Goal: Complete application form

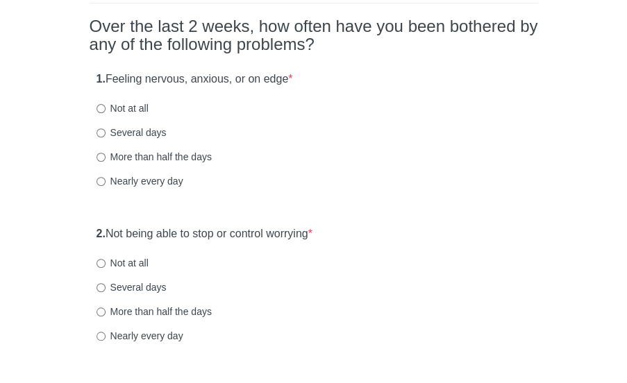
scroll to position [122, 0]
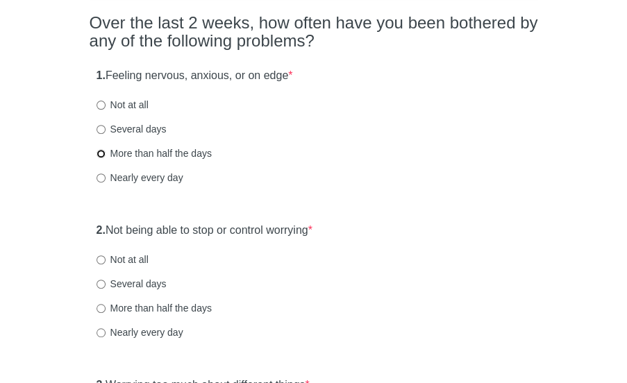
click at [99, 155] on input "More than half the days" at bounding box center [100, 153] width 9 height 9
radio input "true"
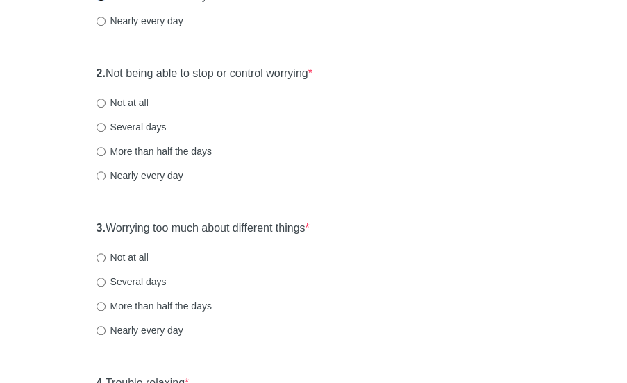
scroll to position [289, 0]
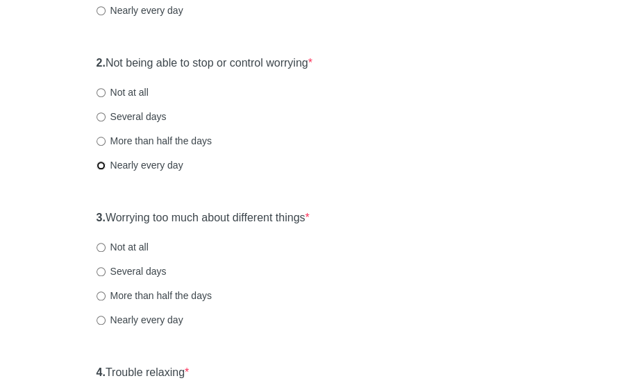
click at [104, 164] on input "Nearly every day" at bounding box center [100, 165] width 9 height 9
radio input "true"
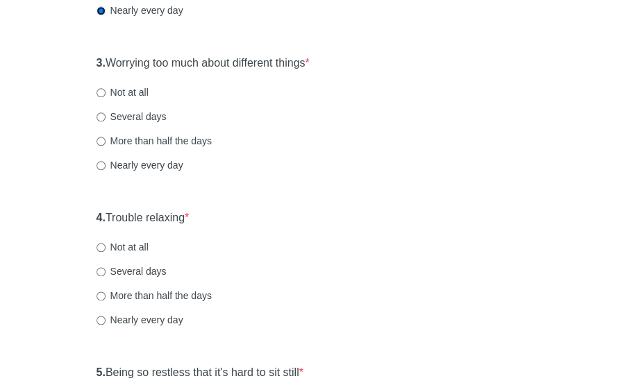
scroll to position [451, 0]
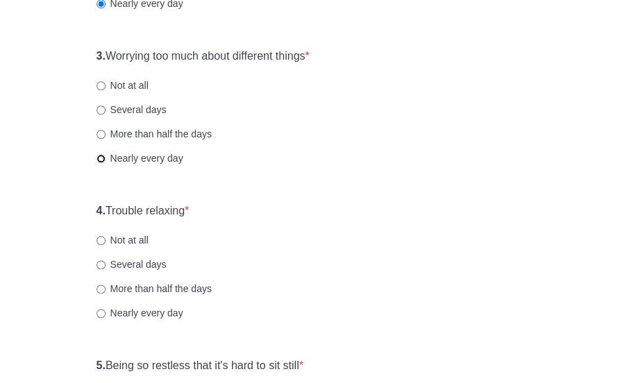
click at [100, 159] on input "Nearly every day" at bounding box center [100, 158] width 9 height 9
radio input "true"
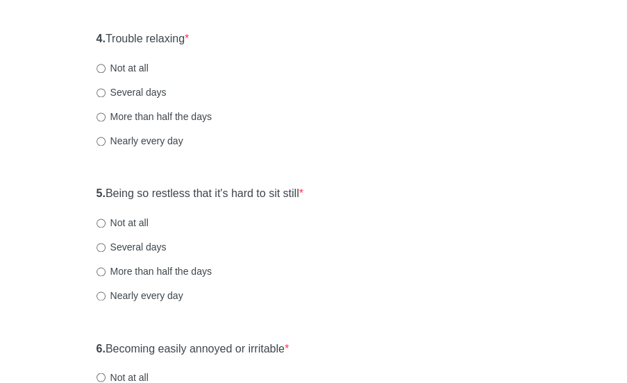
scroll to position [625, 0]
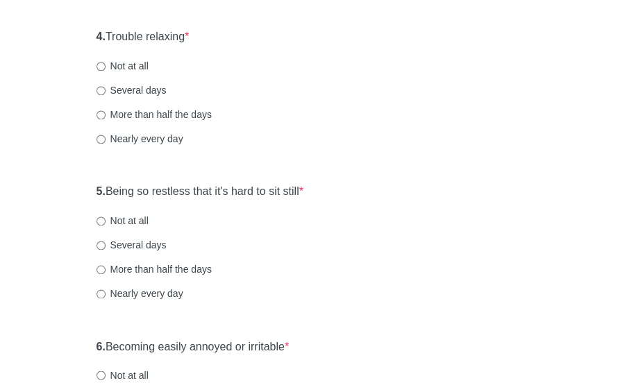
click at [105, 115] on label "More than half the days" at bounding box center [153, 115] width 115 height 14
click at [105, 115] on input "More than half the days" at bounding box center [100, 114] width 9 height 9
radio input "true"
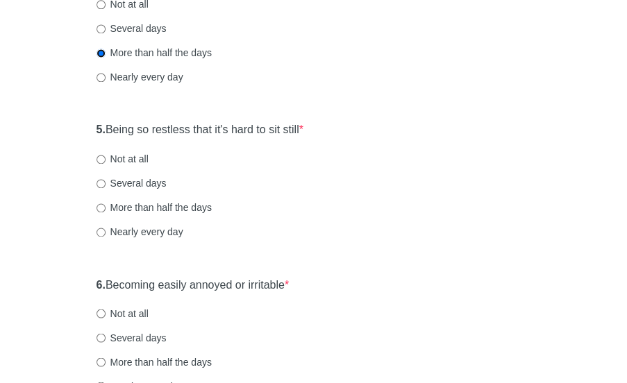
scroll to position [693, 0]
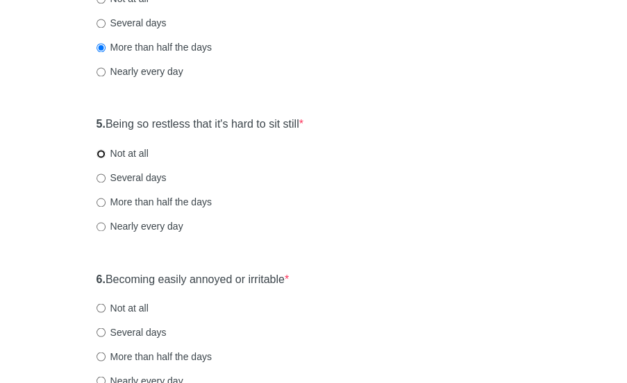
click at [103, 153] on input "Not at all" at bounding box center [100, 153] width 9 height 9
radio input "true"
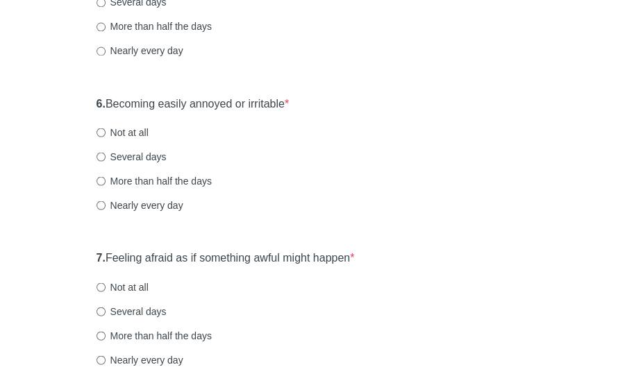
scroll to position [870, 0]
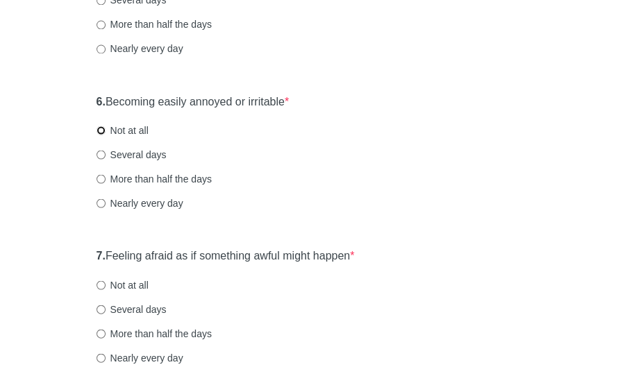
click at [99, 130] on input "Not at all" at bounding box center [100, 130] width 9 height 9
radio input "true"
click at [99, 153] on input "Several days" at bounding box center [100, 154] width 9 height 9
radio input "true"
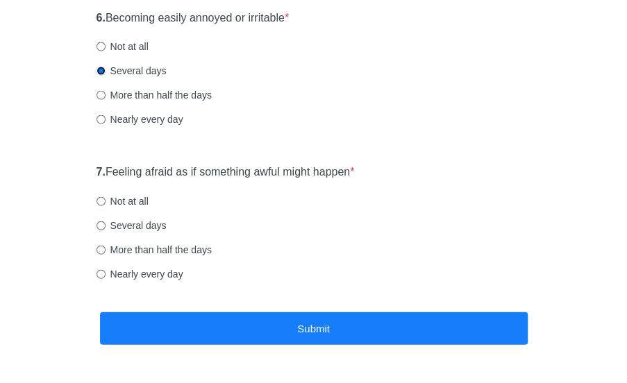
scroll to position [955, 0]
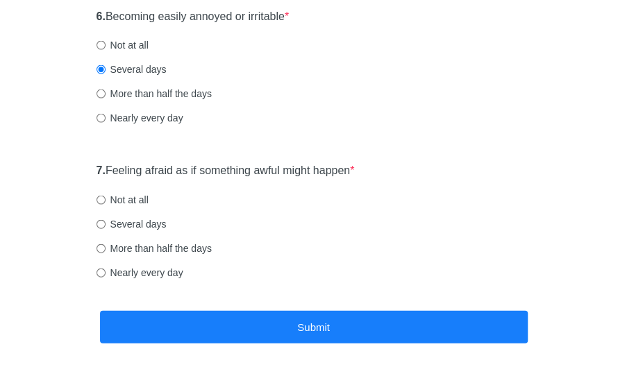
click at [106, 271] on label "Nearly every day" at bounding box center [139, 273] width 87 height 14
click at [105, 271] on input "Nearly every day" at bounding box center [100, 273] width 9 height 9
radio input "true"
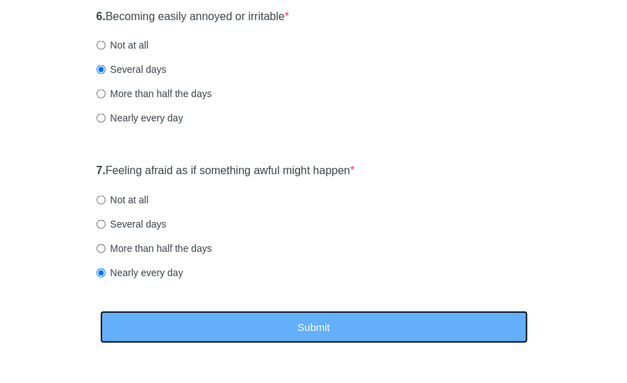
click at [177, 325] on button "Submit" at bounding box center [313, 327] width 427 height 33
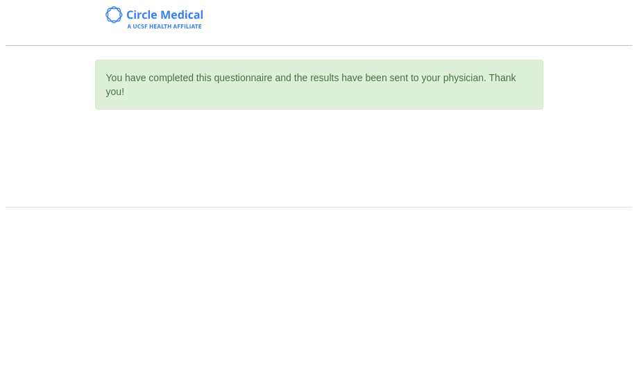
scroll to position [0, 0]
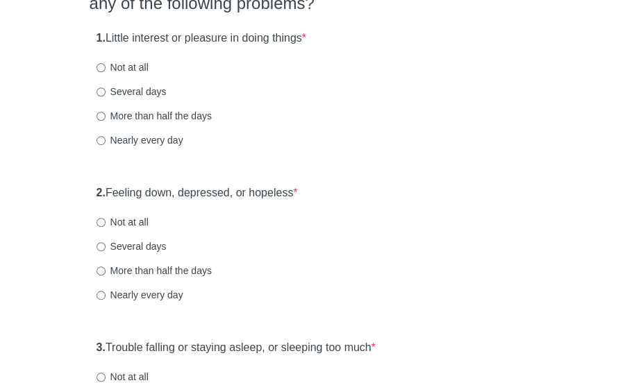
scroll to position [171, 0]
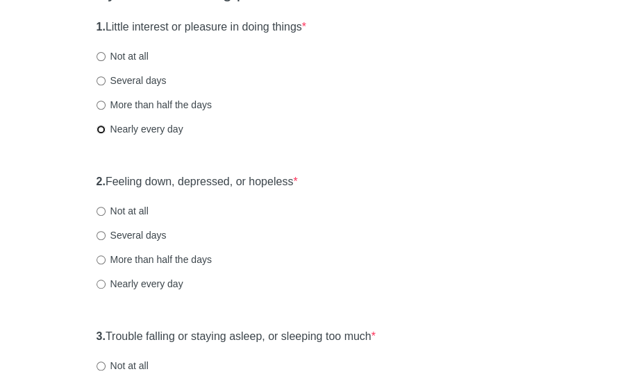
click at [101, 126] on input "Nearly every day" at bounding box center [100, 129] width 9 height 9
radio input "true"
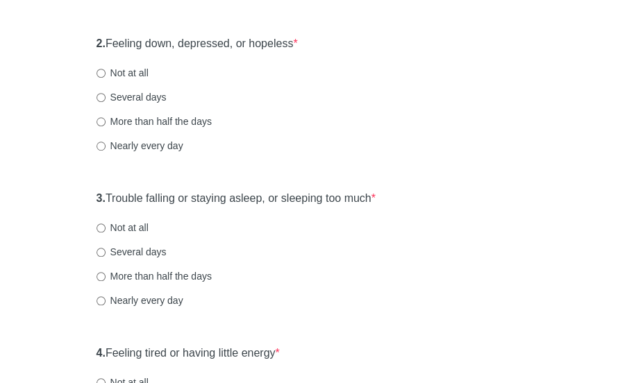
scroll to position [314, 0]
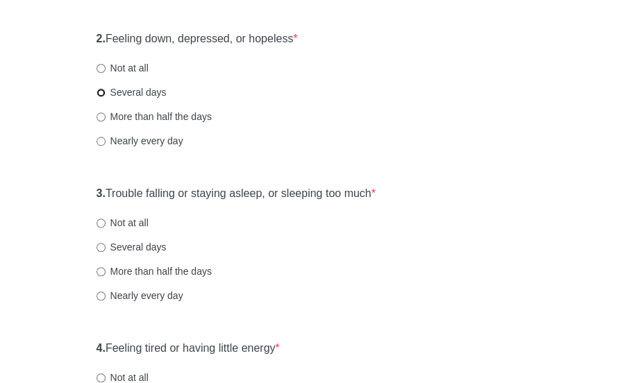
click at [102, 92] on input "Several days" at bounding box center [100, 92] width 9 height 9
radio input "true"
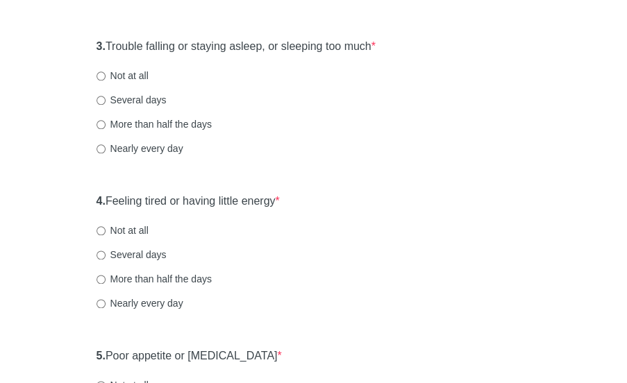
scroll to position [470, 0]
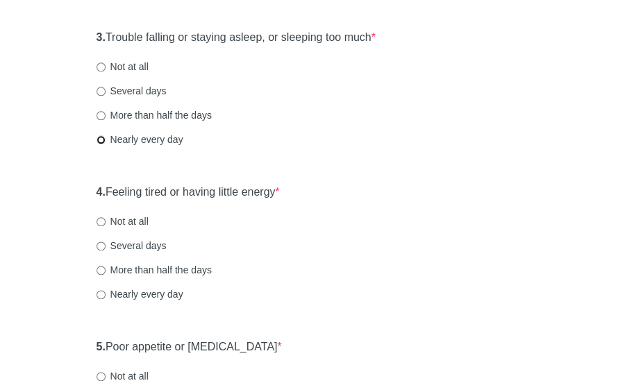
click at [101, 138] on input "Nearly every day" at bounding box center [100, 139] width 9 height 9
radio input "true"
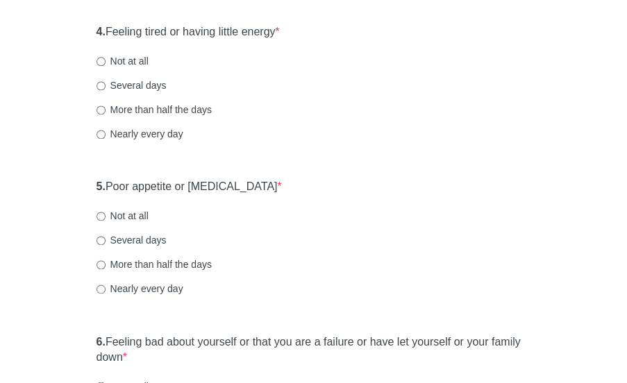
scroll to position [635, 0]
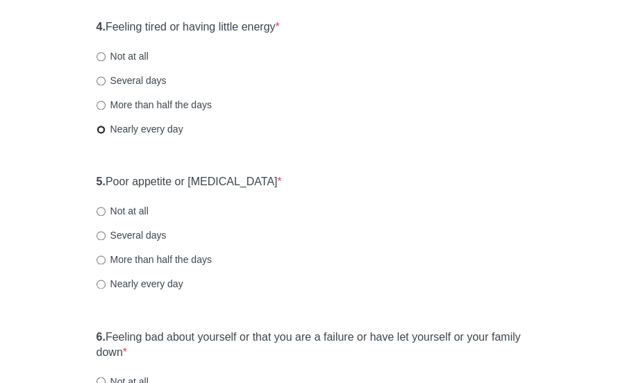
click at [97, 127] on input "Nearly every day" at bounding box center [100, 129] width 9 height 9
radio input "true"
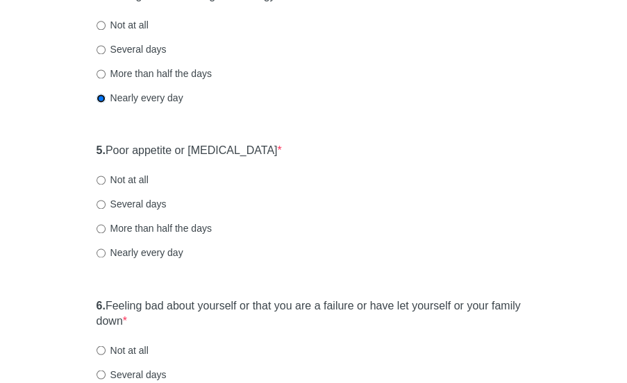
scroll to position [670, 0]
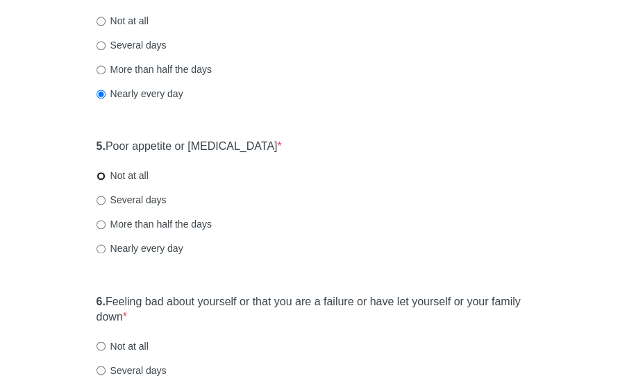
click at [101, 173] on input "Not at all" at bounding box center [100, 175] width 9 height 9
radio input "true"
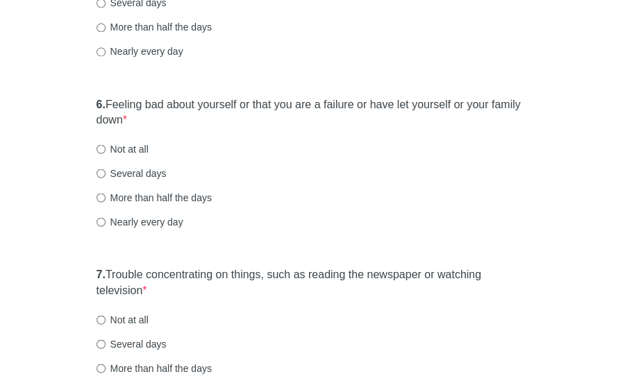
scroll to position [881, 0]
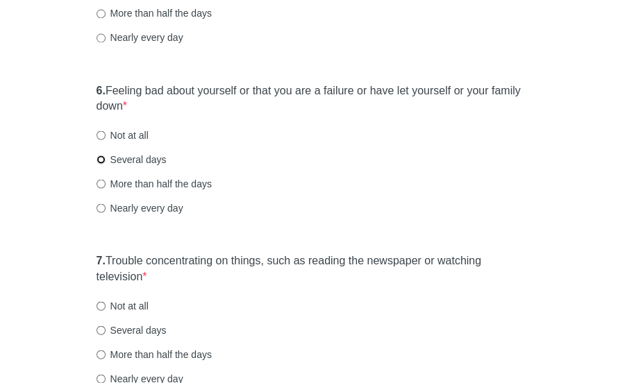
click at [103, 156] on input "Several days" at bounding box center [100, 159] width 9 height 9
radio input "true"
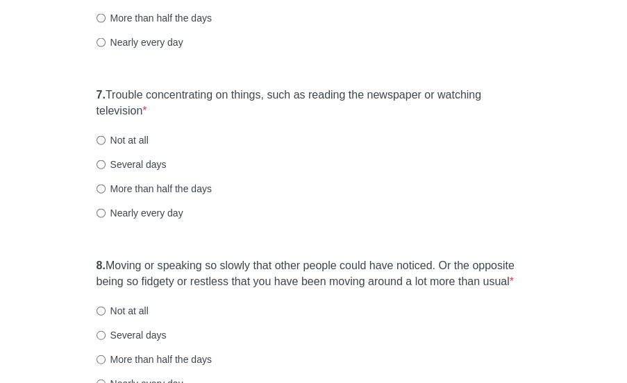
scroll to position [1060, 0]
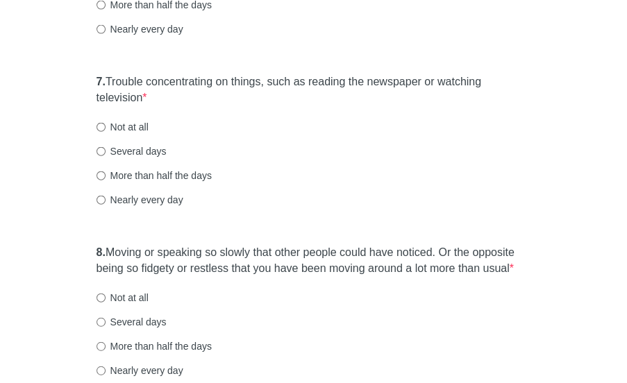
click at [105, 199] on label "Nearly every day" at bounding box center [139, 200] width 87 height 14
click at [105, 199] on input "Nearly every day" at bounding box center [100, 200] width 9 height 9
radio input "true"
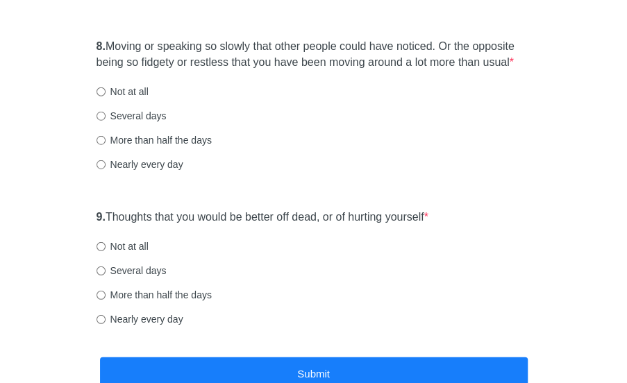
scroll to position [1272, 0]
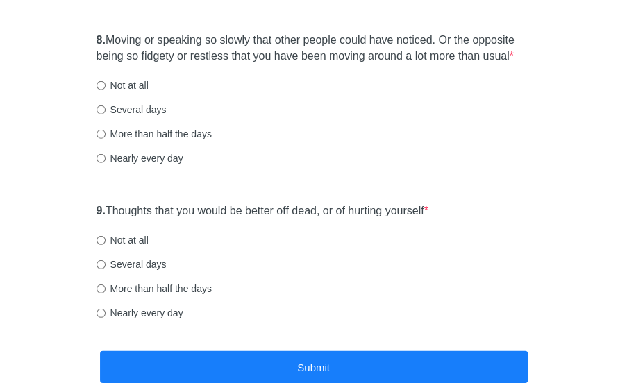
click at [105, 86] on label "Not at all" at bounding box center [122, 85] width 52 height 14
click at [105, 86] on input "Not at all" at bounding box center [100, 85] width 9 height 9
radio input "true"
click at [100, 239] on input "Not at all" at bounding box center [100, 240] width 9 height 9
radio input "true"
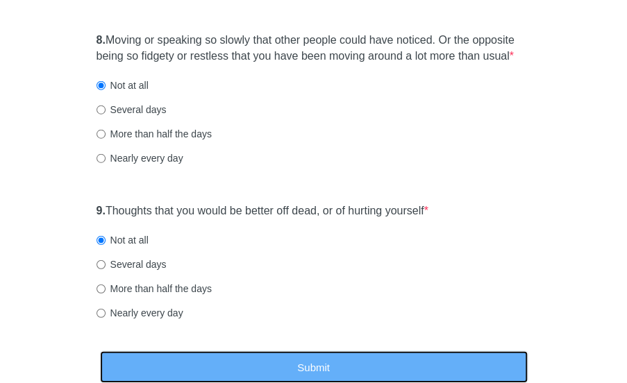
click at [285, 362] on button "Submit" at bounding box center [313, 367] width 427 height 33
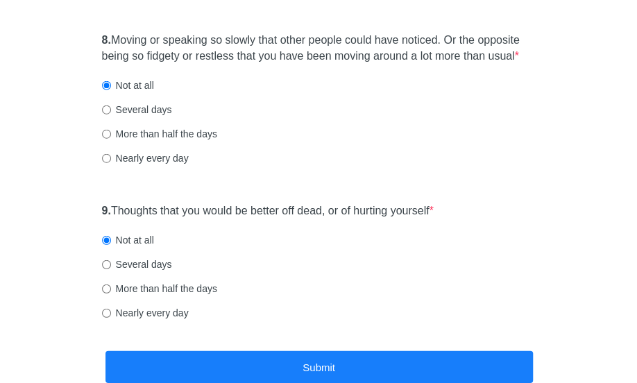
scroll to position [0, 0]
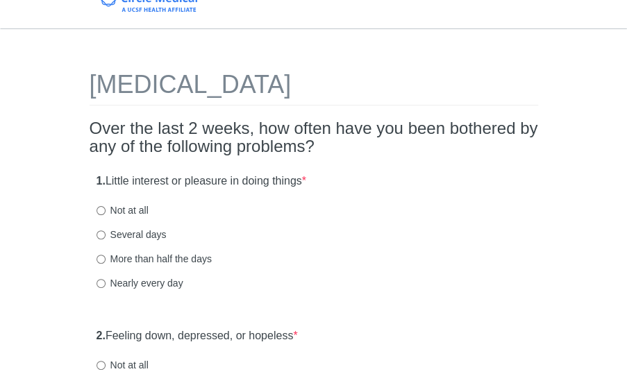
scroll to position [19, 0]
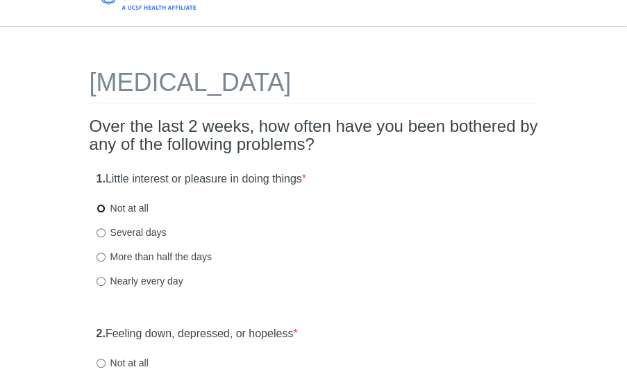
click at [104, 209] on input "Not at all" at bounding box center [100, 208] width 9 height 9
radio input "true"
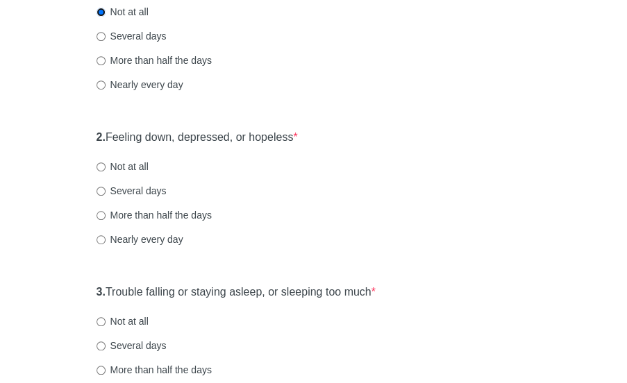
scroll to position [240, 0]
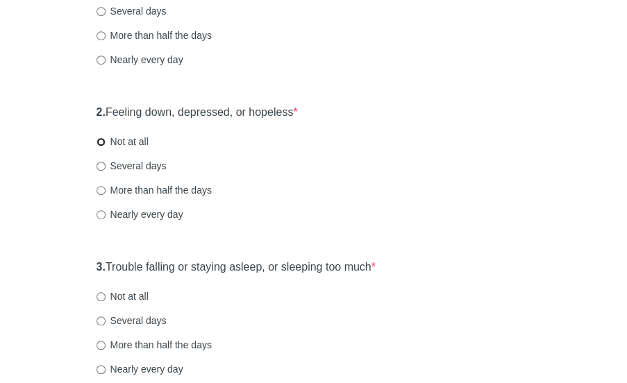
click at [101, 139] on input "Not at all" at bounding box center [100, 141] width 9 height 9
radio input "true"
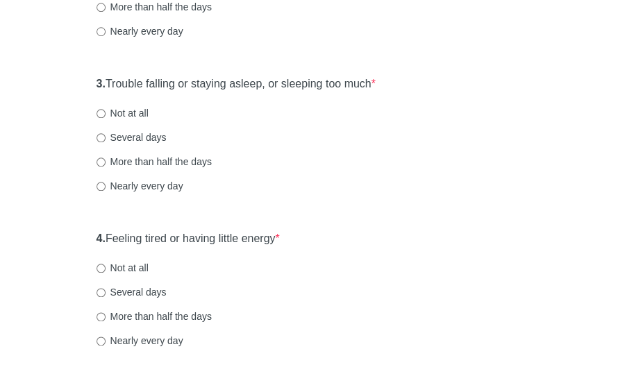
scroll to position [430, 0]
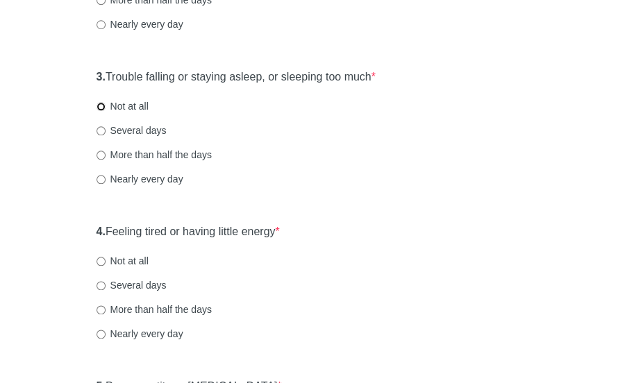
click at [101, 102] on input "Not at all" at bounding box center [100, 106] width 9 height 9
radio input "true"
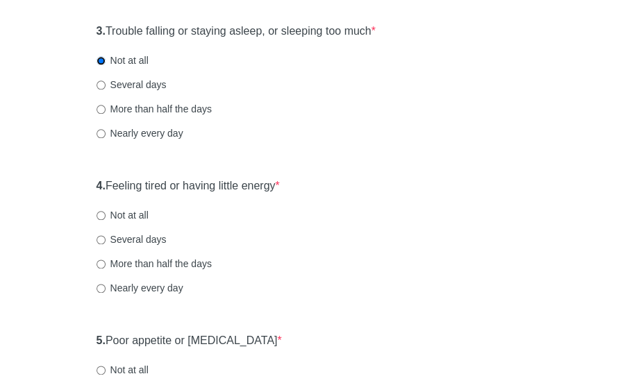
scroll to position [486, 0]
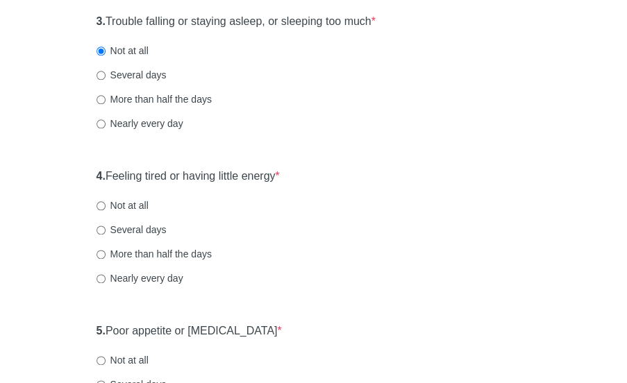
click at [105, 72] on label "Several days" at bounding box center [131, 75] width 70 height 14
click at [105, 72] on input "Several days" at bounding box center [100, 75] width 9 height 9
radio input "true"
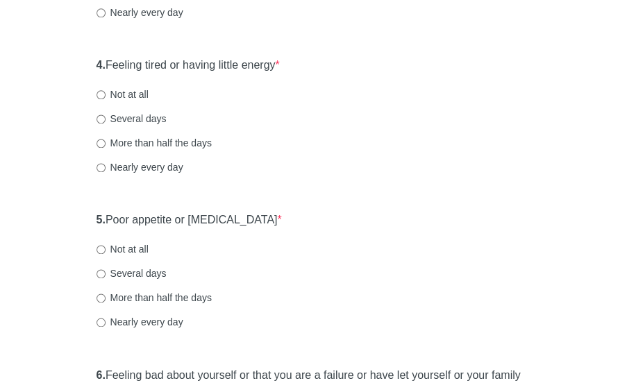
scroll to position [615, 0]
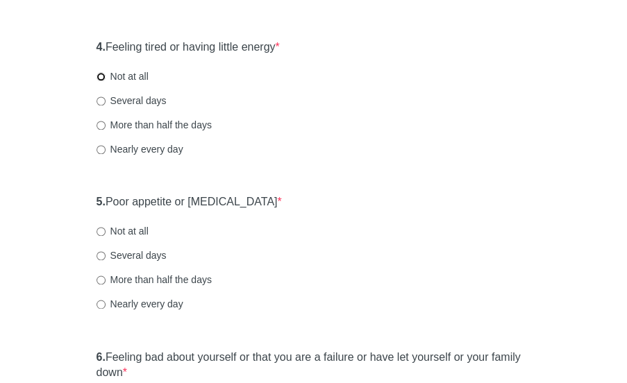
click at [101, 80] on input "Not at all" at bounding box center [100, 76] width 9 height 9
radio input "true"
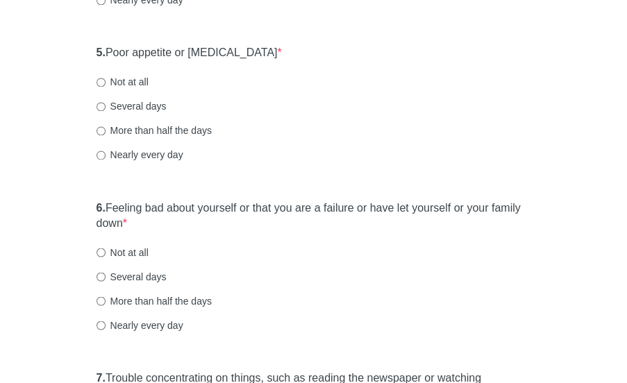
scroll to position [795, 0]
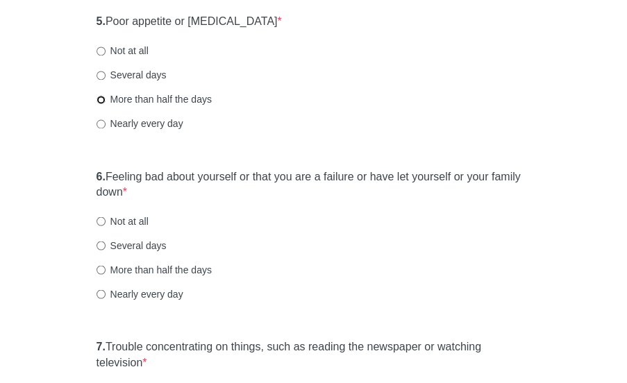
click at [101, 101] on input "More than half the days" at bounding box center [100, 99] width 9 height 9
radio input "true"
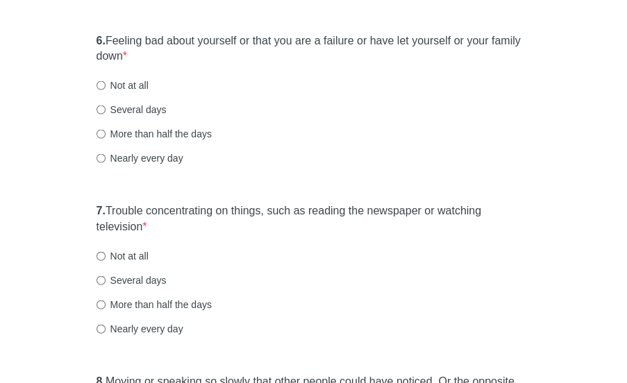
scroll to position [934, 0]
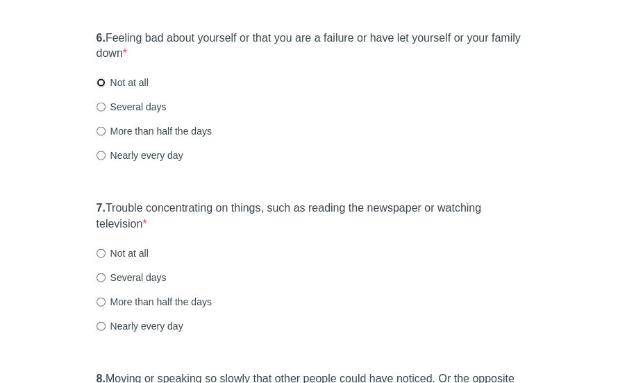
click at [99, 80] on input "Not at all" at bounding box center [100, 82] width 9 height 9
radio input "true"
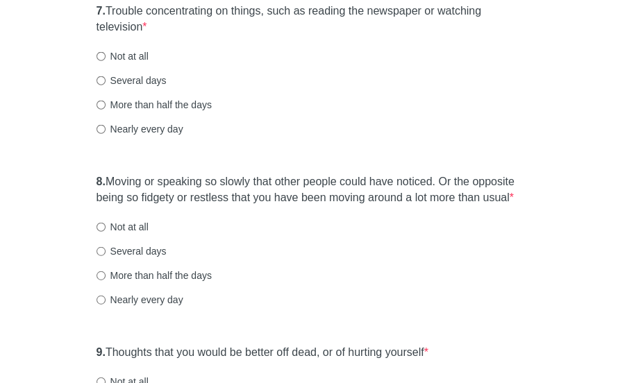
scroll to position [1135, 0]
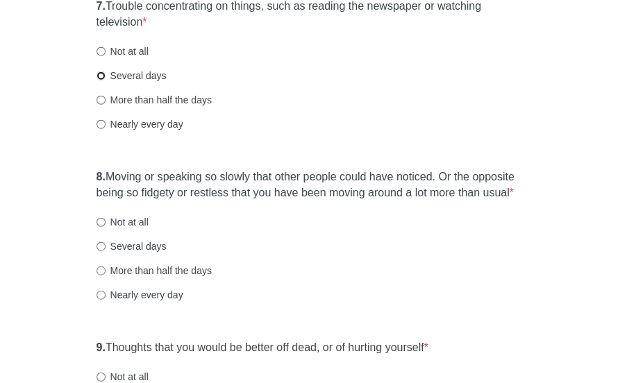
click at [102, 78] on input "Several days" at bounding box center [100, 75] width 9 height 9
radio input "true"
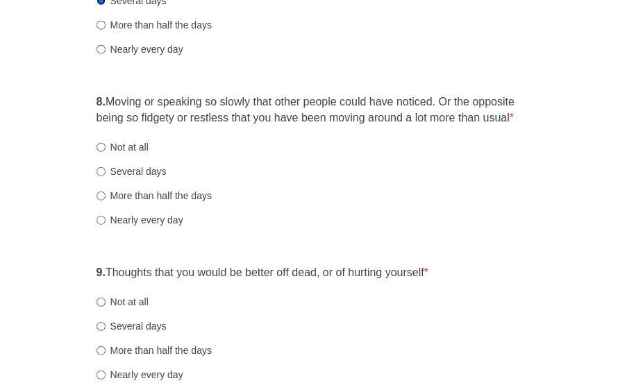
scroll to position [1212, 0]
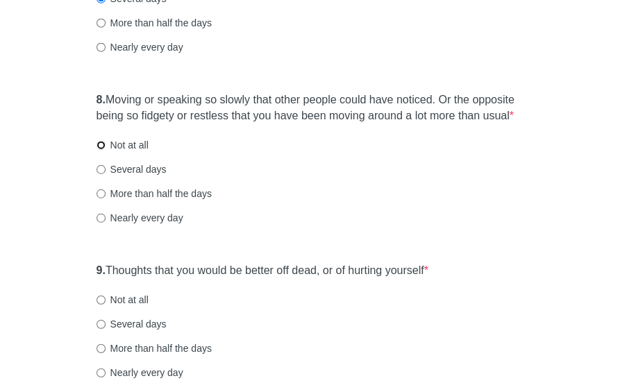
click at [100, 146] on input "Not at all" at bounding box center [100, 145] width 9 height 9
radio input "true"
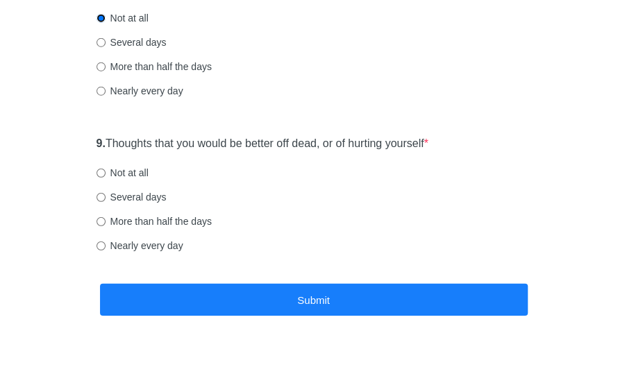
scroll to position [1350, 0]
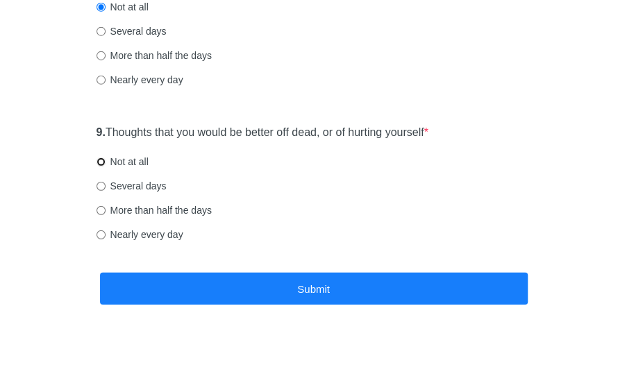
click at [100, 162] on input "Not at all" at bounding box center [100, 162] width 9 height 9
radio input "true"
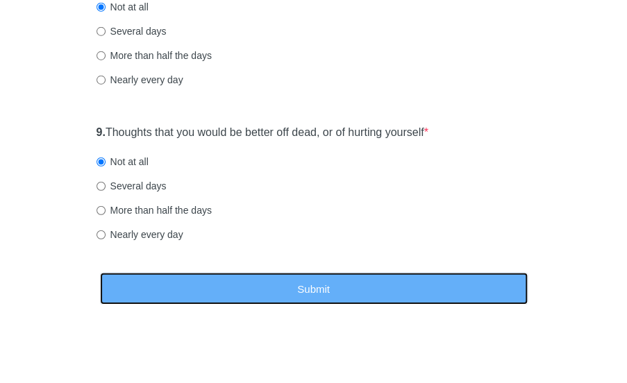
click at [183, 278] on button "Submit" at bounding box center [313, 289] width 427 height 33
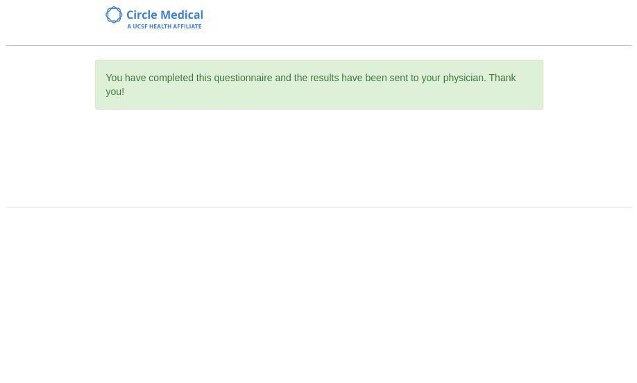
scroll to position [0, 0]
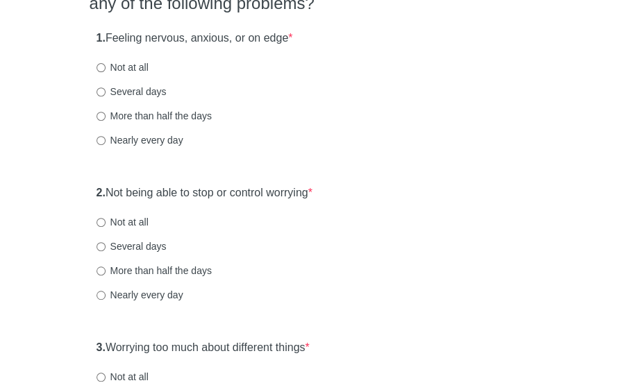
scroll to position [172, 0]
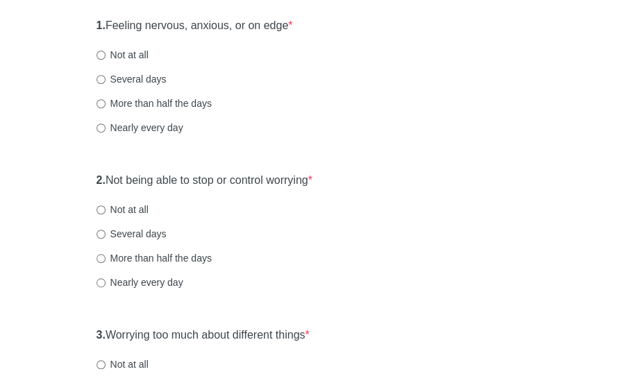
click at [626, 76] on html "General Anxiety Disorder Over the last 2 weeks, how often have you been bothere…" at bounding box center [313, 19] width 627 height 383
click at [98, 77] on input "Several days" at bounding box center [100, 79] width 9 height 9
radio input "true"
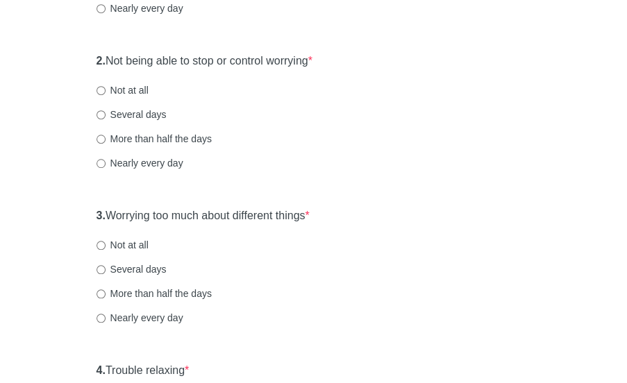
scroll to position [293, 0]
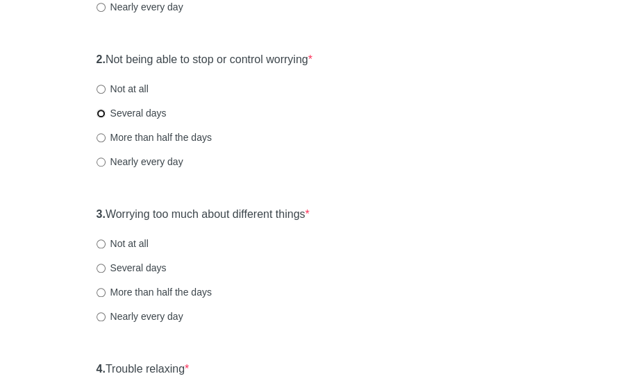
click at [101, 112] on input "Several days" at bounding box center [100, 113] width 9 height 9
radio input "true"
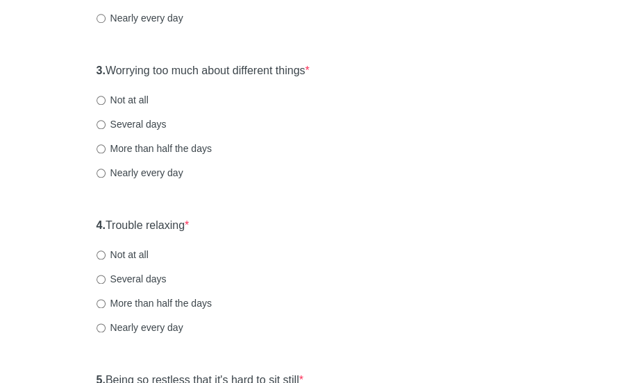
scroll to position [439, 0]
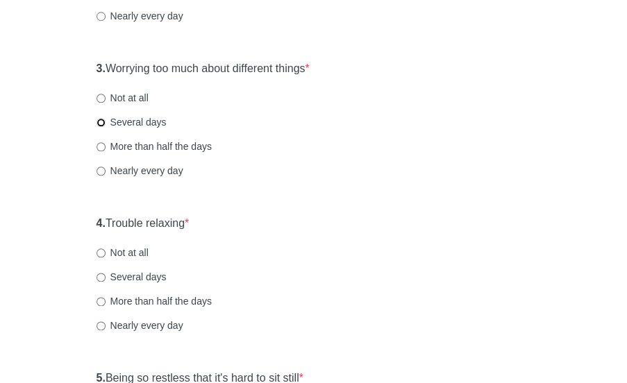
click at [98, 124] on input "Several days" at bounding box center [100, 122] width 9 height 9
radio input "true"
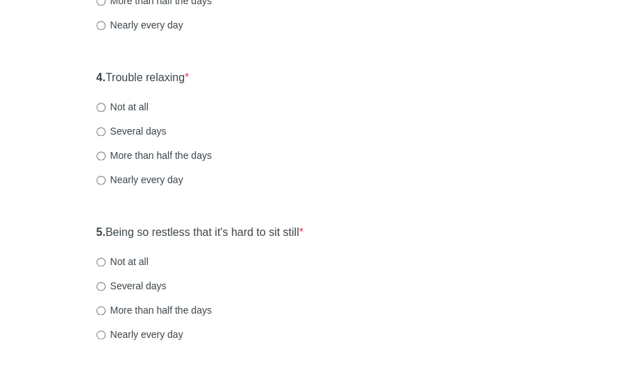
scroll to position [598, 0]
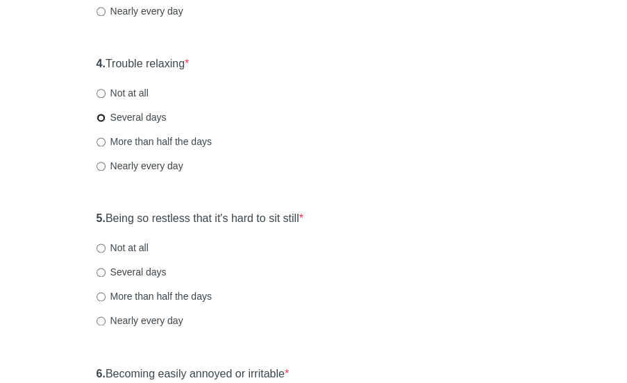
click at [100, 115] on input "Several days" at bounding box center [100, 117] width 9 height 9
radio input "true"
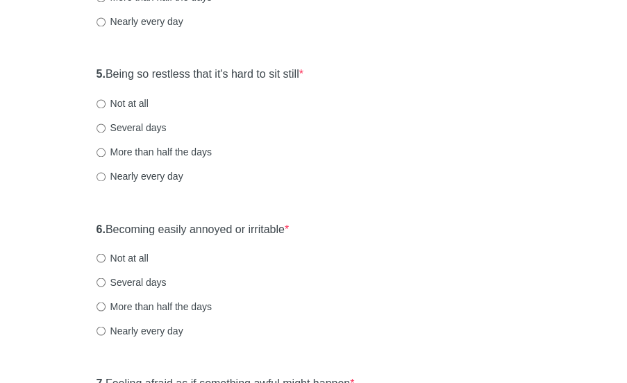
scroll to position [769, 0]
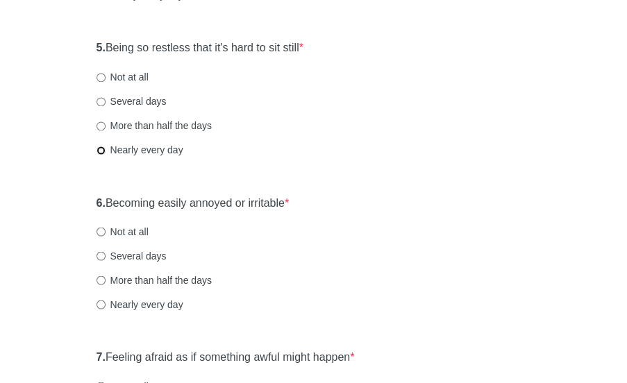
click at [101, 148] on input "Nearly every day" at bounding box center [100, 150] width 9 height 9
radio input "true"
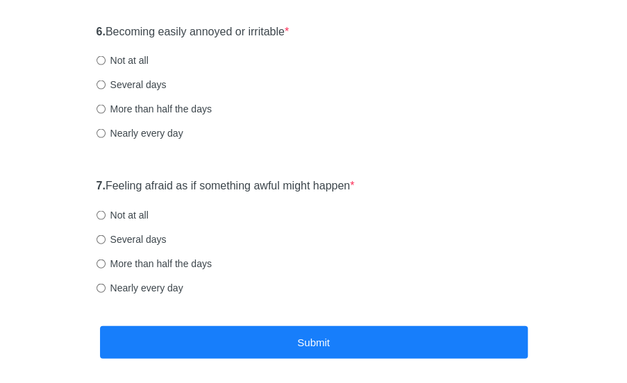
scroll to position [945, 0]
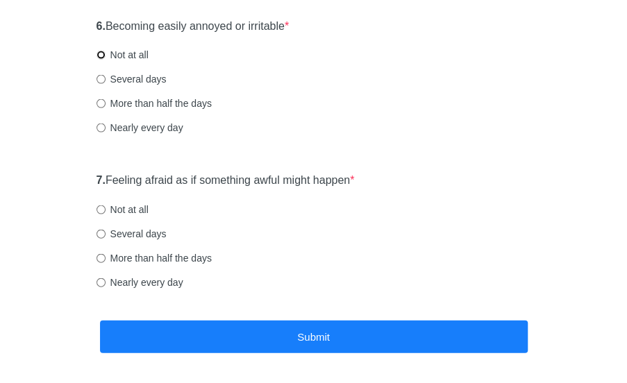
click at [101, 55] on input "Not at all" at bounding box center [100, 55] width 9 height 9
radio input "true"
click at [103, 209] on input "Not at all" at bounding box center [100, 209] width 9 height 9
radio input "true"
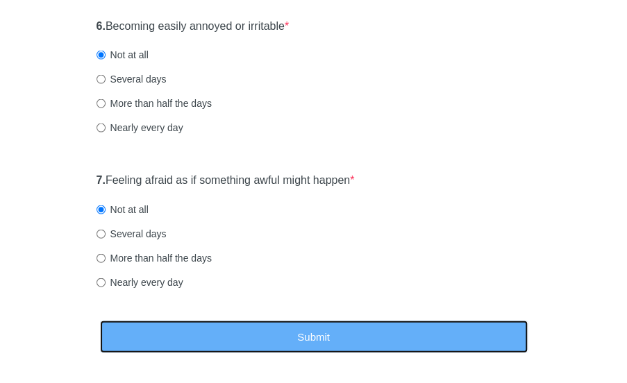
click at [183, 328] on button "Submit" at bounding box center [313, 337] width 427 height 33
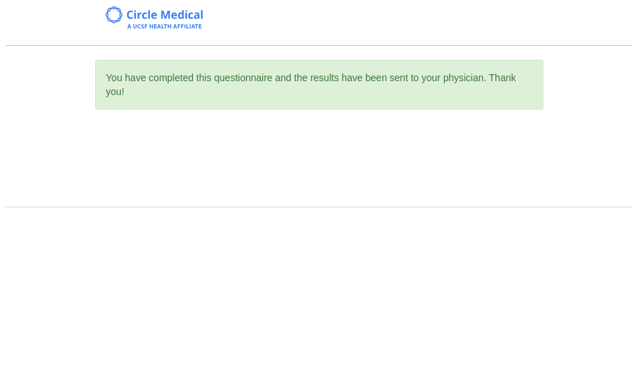
scroll to position [0, 0]
